Goal: Information Seeking & Learning: Learn about a topic

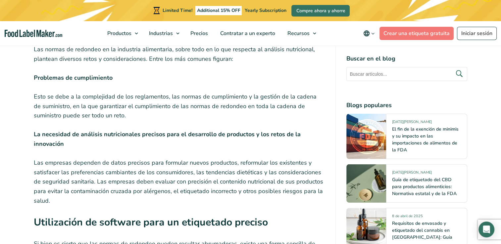
scroll to position [2073, 0]
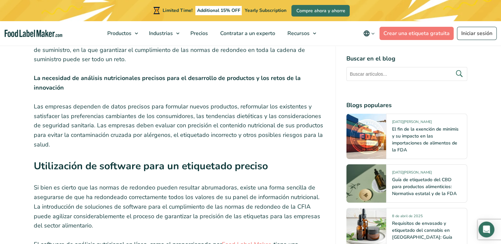
click at [213, 183] on p "Si bien es cierto que las normas de redondeo pueden resultar abrumadoras, exist…" at bounding box center [179, 207] width 291 height 48
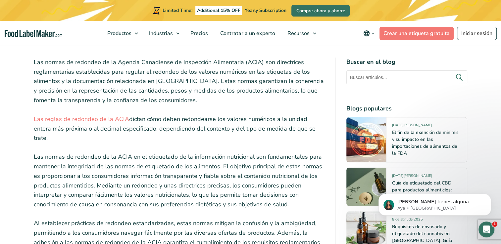
scroll to position [218, 0]
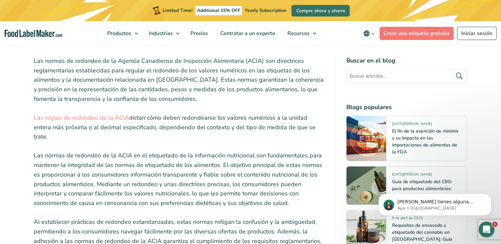
click at [169, 77] on p "Las normas de redondeo de la Agencia Canadiense de Inspección Alimentaria (ACIA…" at bounding box center [179, 80] width 291 height 48
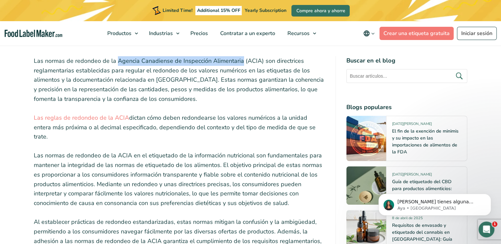
drag, startPoint x: 116, startPoint y: 61, endPoint x: 240, endPoint y: 58, distance: 124.3
click at [240, 58] on p "Las normas de redondeo de la Agencia Canadiense de Inspección Alimentaria (ACIA…" at bounding box center [179, 80] width 291 height 48
copy p "Agencia Canadiense de Inspección Alimentaria"
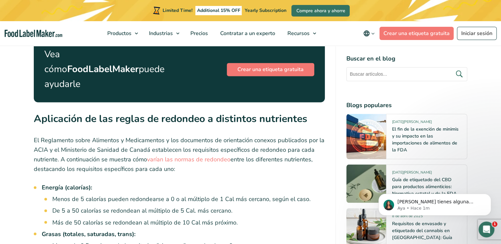
scroll to position [1046, 0]
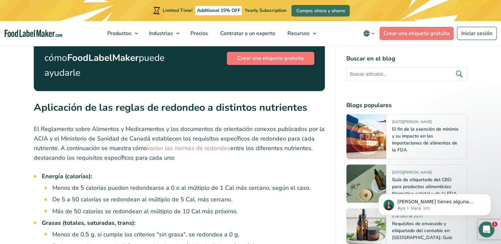
click at [42, 173] on strong "Energía (calorías):" at bounding box center [67, 177] width 50 height 8
click at [180, 144] on link "varían las normas de redondeo" at bounding box center [188, 148] width 83 height 8
click at [54, 173] on strong "Energía (calorías):" at bounding box center [67, 177] width 50 height 8
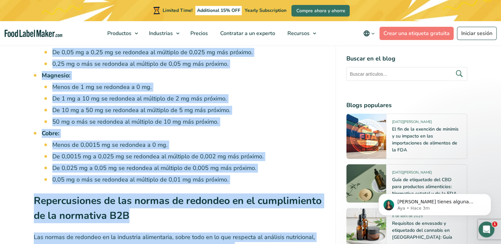
scroll to position [1839, 0]
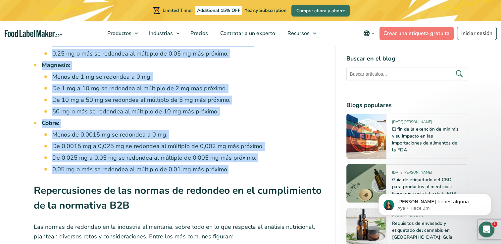
drag, startPoint x: 43, startPoint y: 125, endPoint x: 234, endPoint y: 117, distance: 191.9
copy ul "Loremip (dolorsit): Ametc ad 5 elitsedd eiusmo temporincid u 9 l et dolorema al…"
click at [288, 165] on li "0,05 mg o más se redondea al múltiplo de 0,01 mg más próximo." at bounding box center [188, 169] width 273 height 9
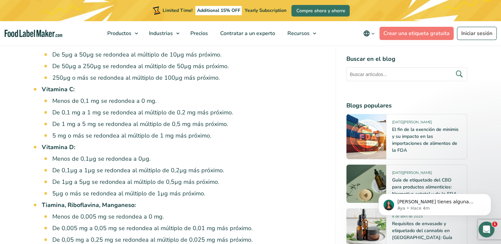
scroll to position [1607, 0]
